Goal: Navigation & Orientation: Understand site structure

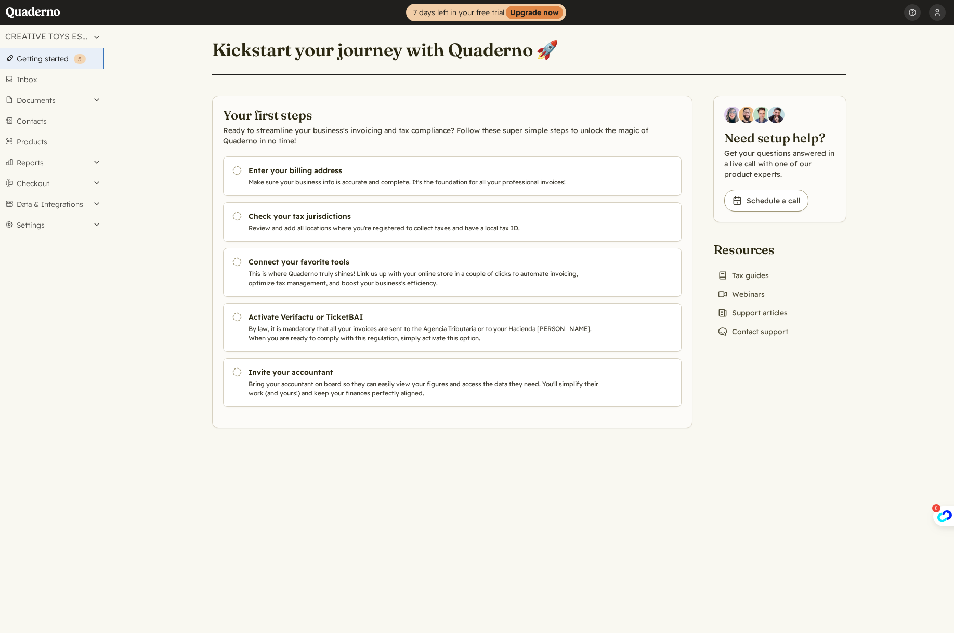
click at [171, 172] on main "Kickstart your journey with Quaderno 🚀 Your first steps Ready to streamline you…" at bounding box center [529, 329] width 850 height 608
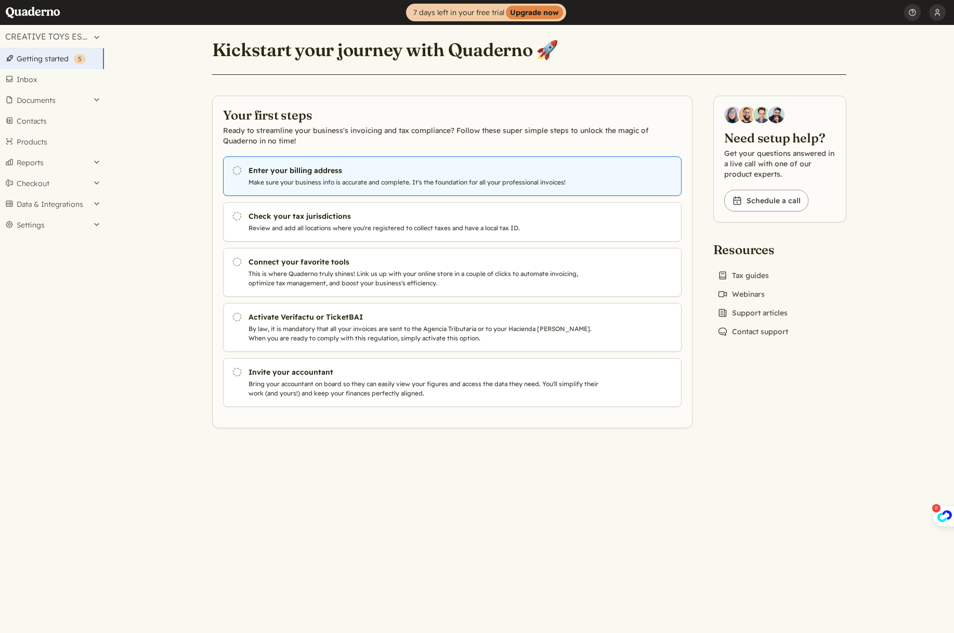
click at [244, 176] on link "Pending Enter your billing address Make sure your business info is accurate and…" at bounding box center [452, 177] width 459 height 40
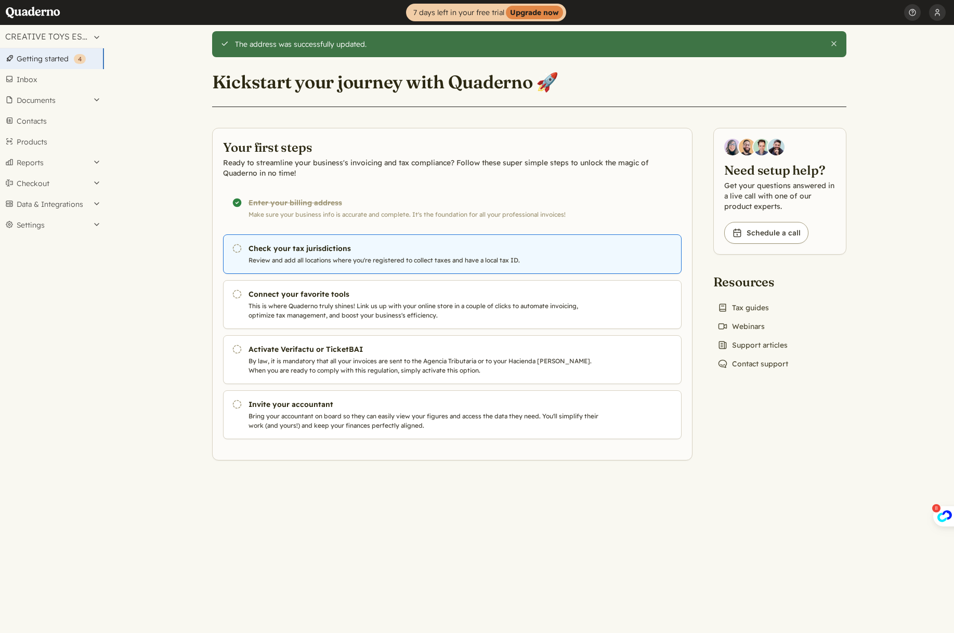
click at [314, 262] on p "Review and add all locations where you're registered to collect taxes and have …" at bounding box center [426, 260] width 355 height 9
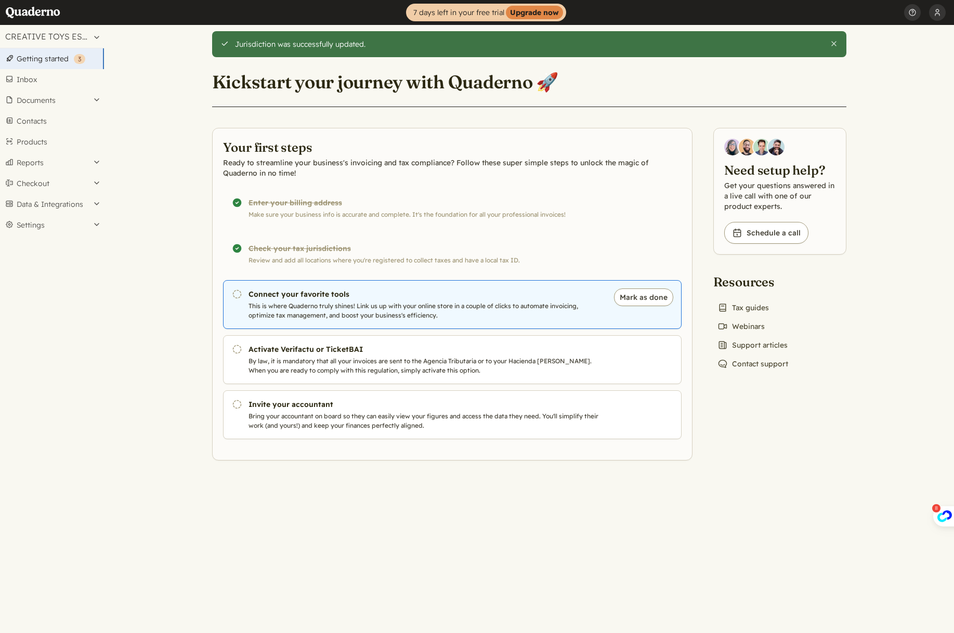
click at [296, 302] on p "This is where Quaderno truly shines! Link us up with your online store in a cou…" at bounding box center [426, 311] width 355 height 19
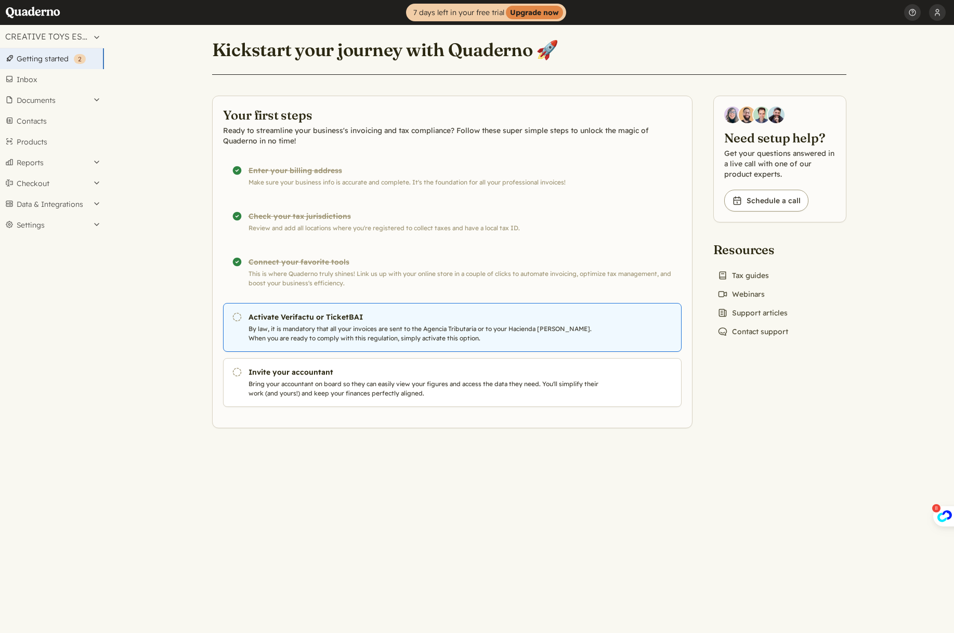
click at [350, 331] on p "By law, it is mandatory that all your invoices are sent to the Agencia Tributar…" at bounding box center [426, 333] width 355 height 19
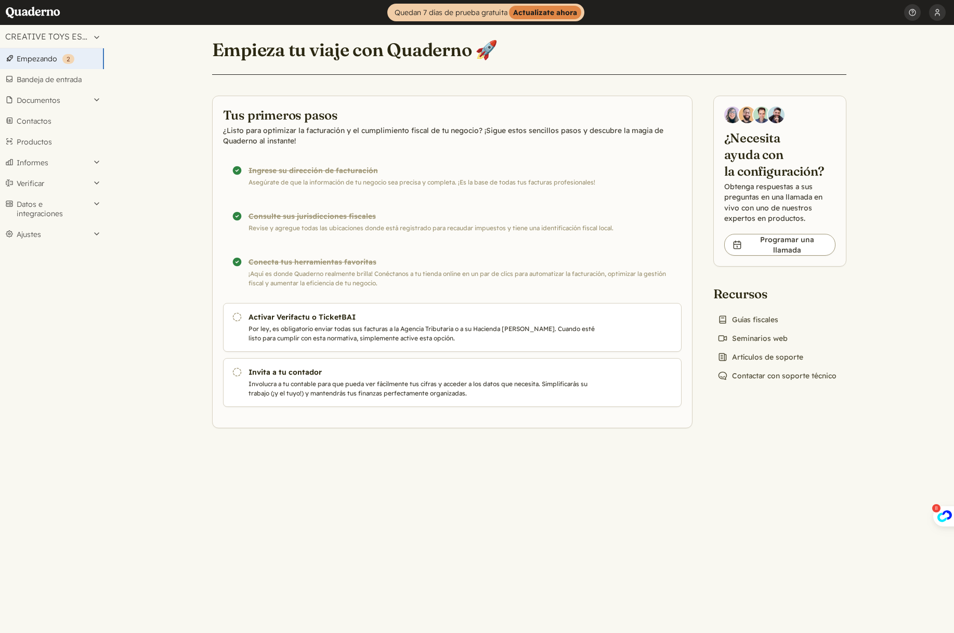
click at [141, 201] on main "Empieza tu viaje con Quaderno 🚀 Tus primeros pasos ¿Listo para optimizar la fac…" at bounding box center [529, 329] width 850 height 608
click at [43, 167] on font "Informes" at bounding box center [33, 162] width 32 height 9
click at [77, 384] on font "Datos e integraciones" at bounding box center [54, 389] width 74 height 19
click at [48, 257] on font "Importaciones" at bounding box center [43, 260] width 50 height 9
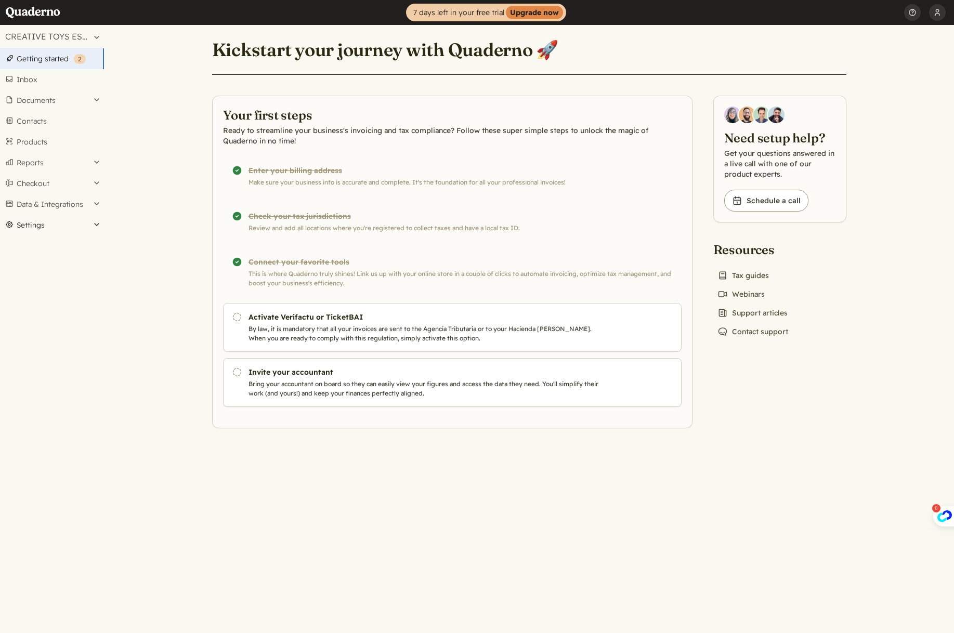
click at [52, 226] on button "Settings" at bounding box center [52, 225] width 104 height 21
click at [51, 296] on link "Appearance" at bounding box center [52, 297] width 104 height 15
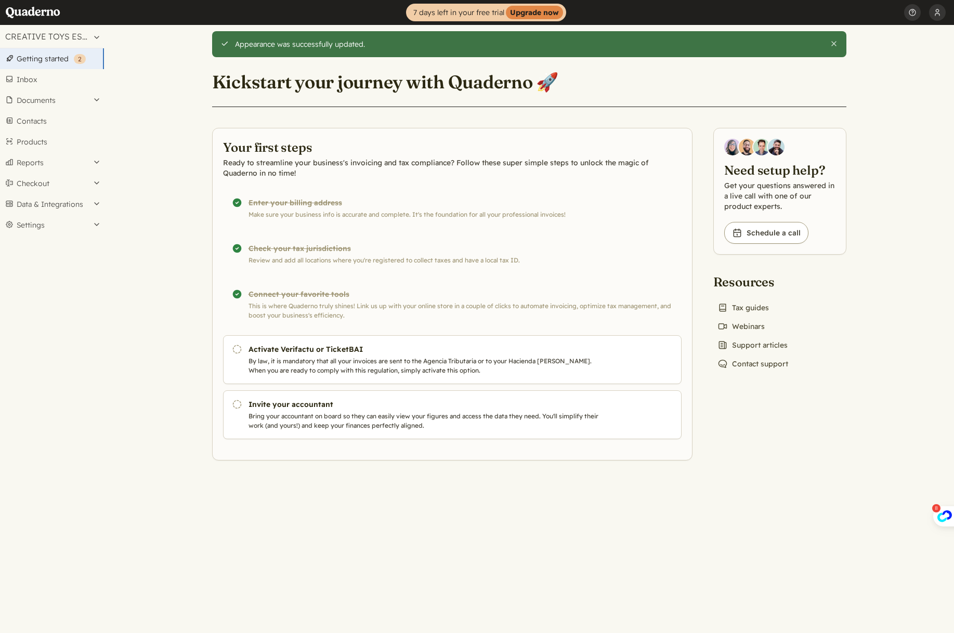
click at [94, 277] on div "Select an account: CREATIVE TOYS ESPAÑA JUGUETES Y PRODUCTOS DE ENTRETENIMIENTO…" at bounding box center [52, 329] width 104 height 608
click at [73, 204] on button "Data & Integrations" at bounding box center [52, 204] width 104 height 21
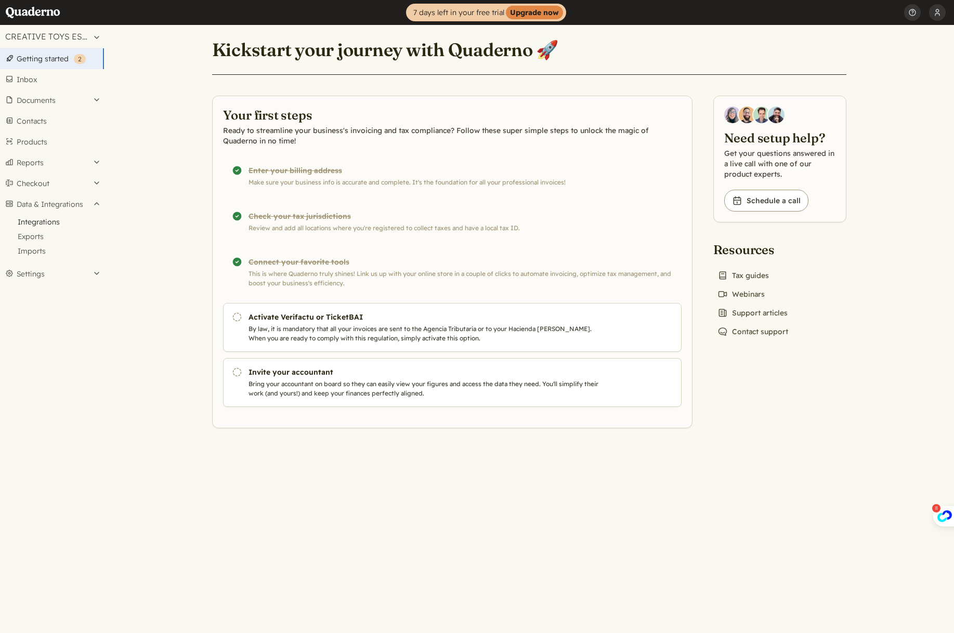
click at [47, 222] on link "Integrations" at bounding box center [52, 222] width 104 height 15
